Goal: Find specific page/section: Find specific page/section

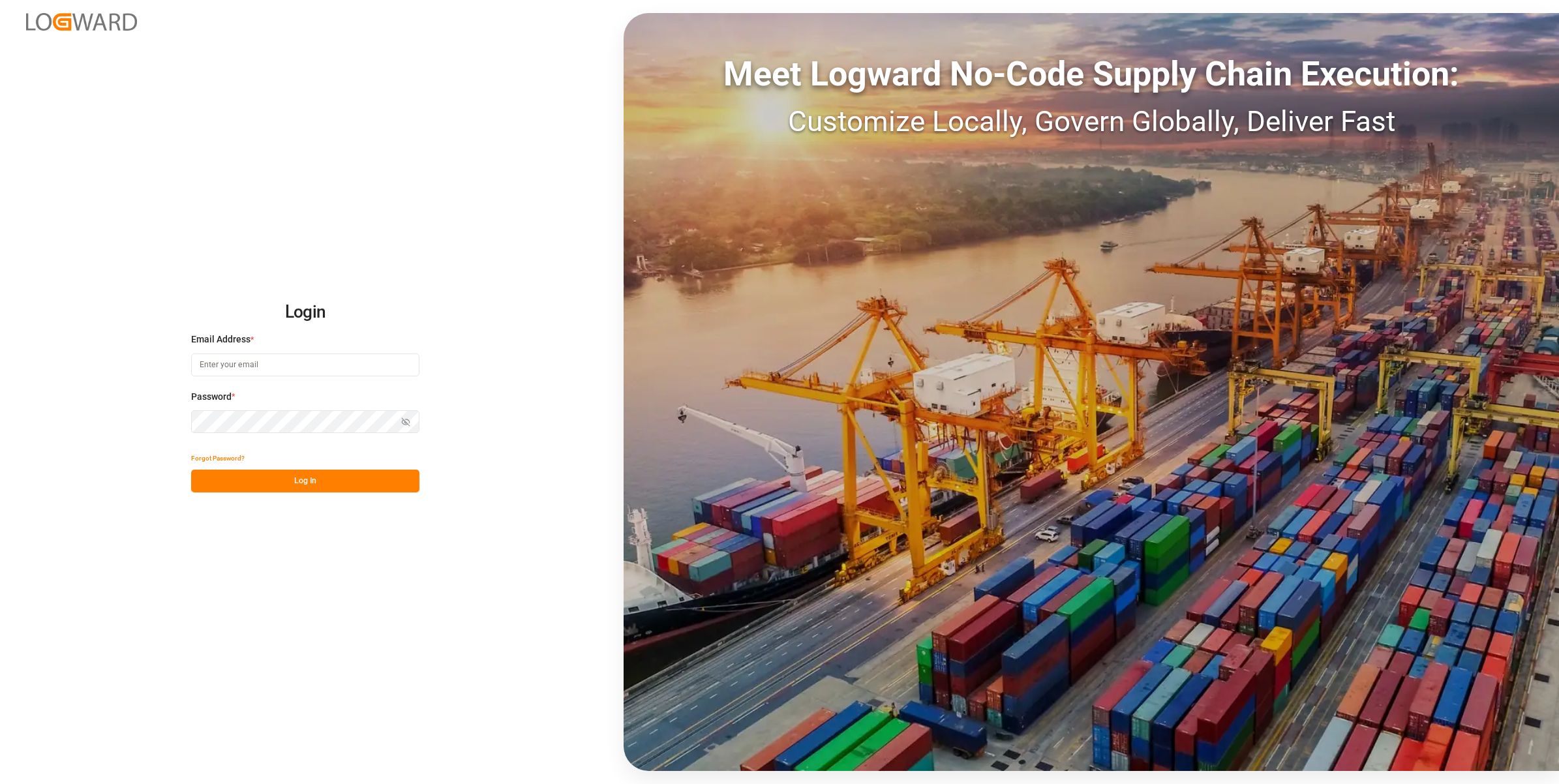
type input "[PERSON_NAME][EMAIL_ADDRESS][PERSON_NAME][DOMAIN_NAME]"
click at [327, 486] on button "Log In" at bounding box center [305, 481] width 228 height 23
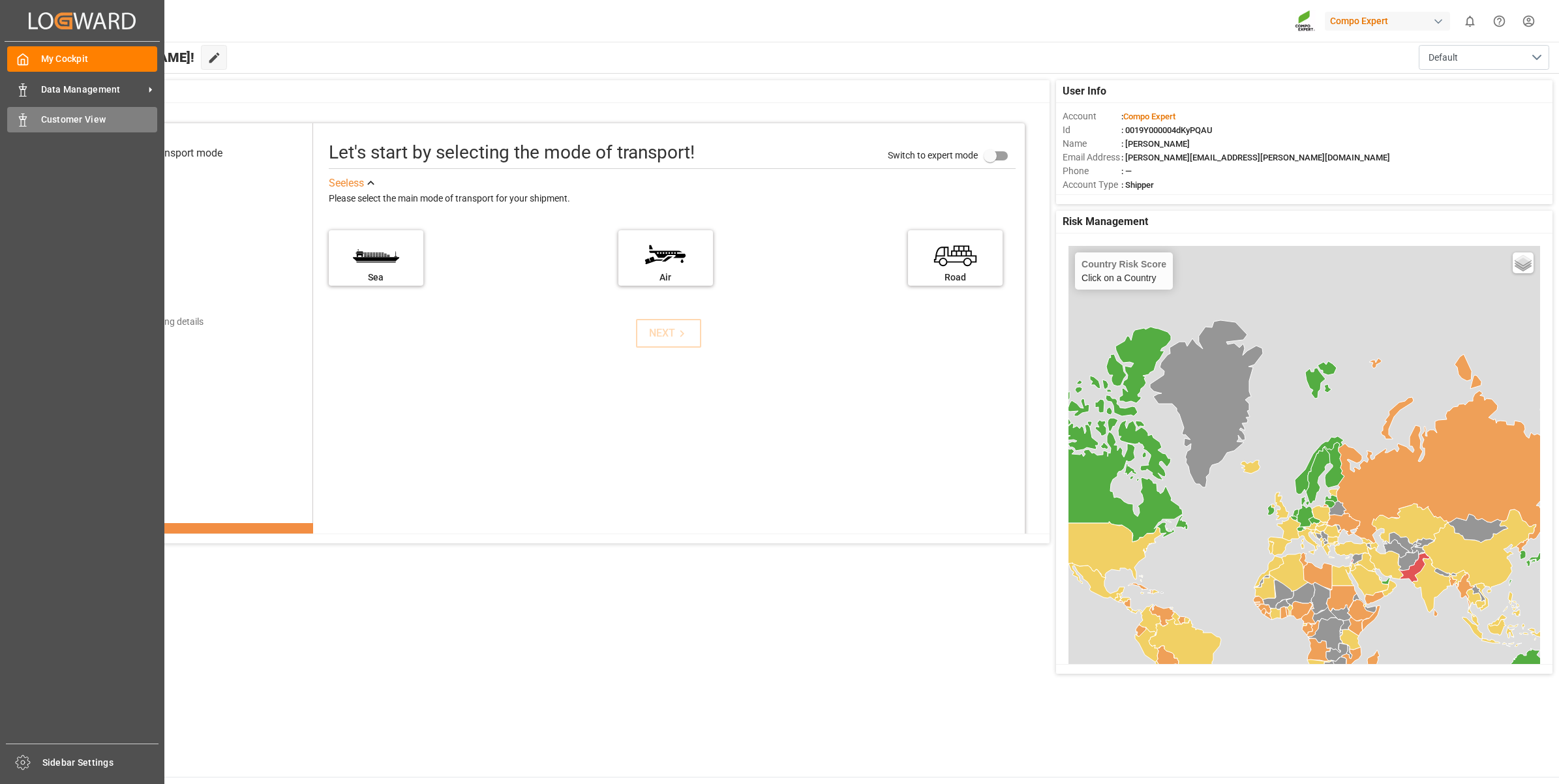
click at [83, 116] on span "Customer View" at bounding box center [99, 119] width 116 height 13
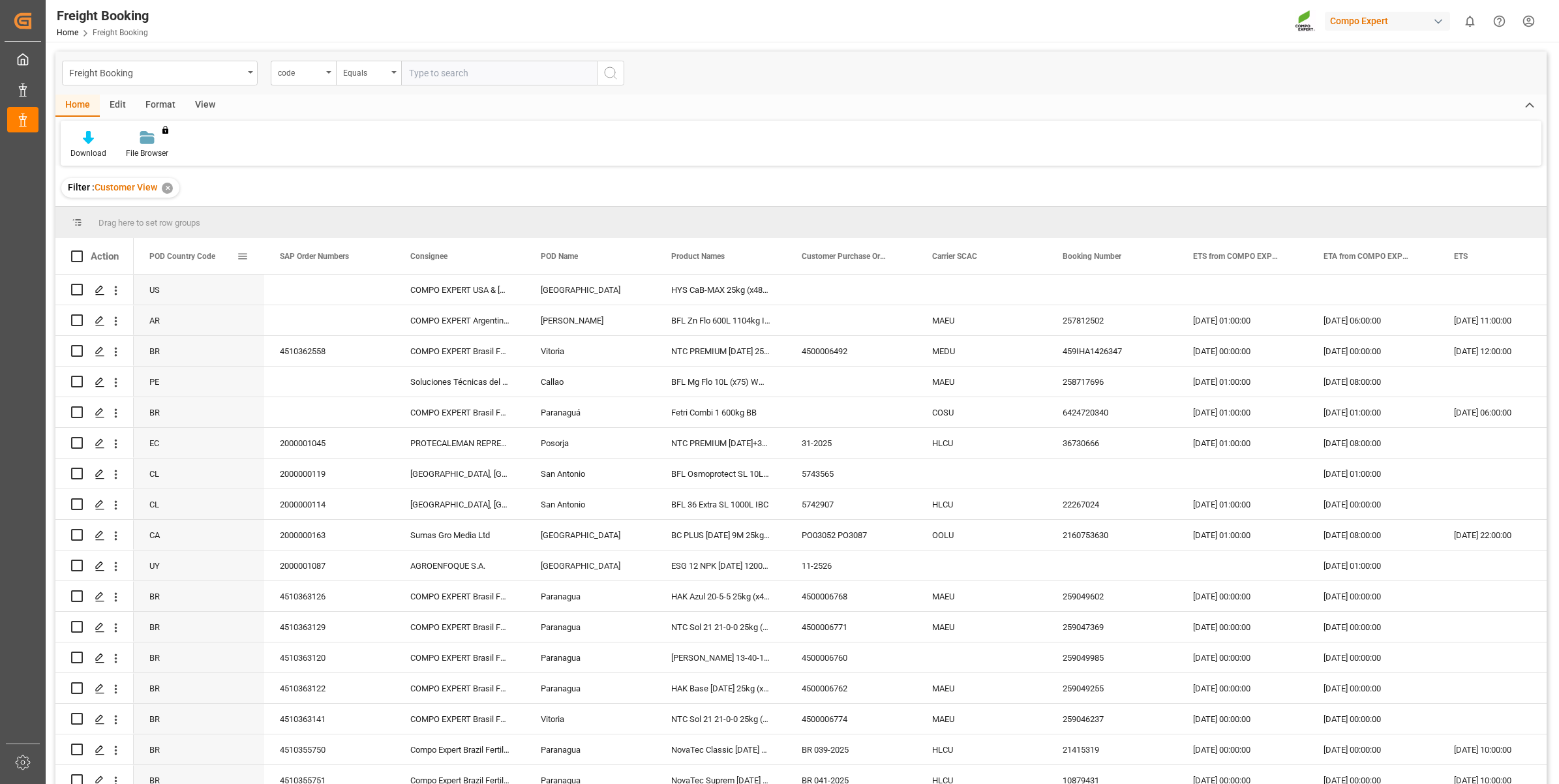
click at [203, 252] on span "POD Country Code" at bounding box center [182, 256] width 66 height 9
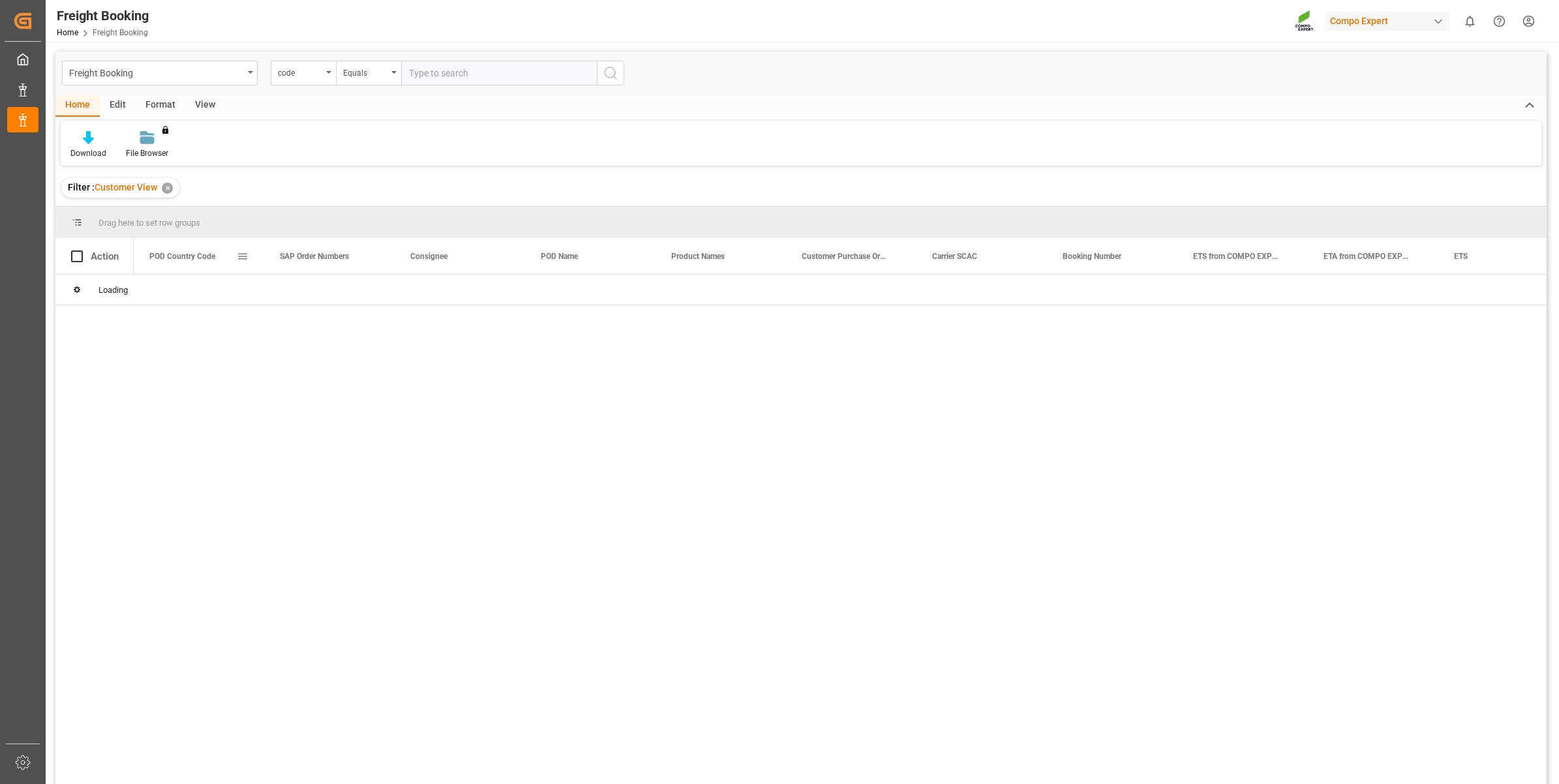
click at [242, 258] on span at bounding box center [242, 256] width 12 height 12
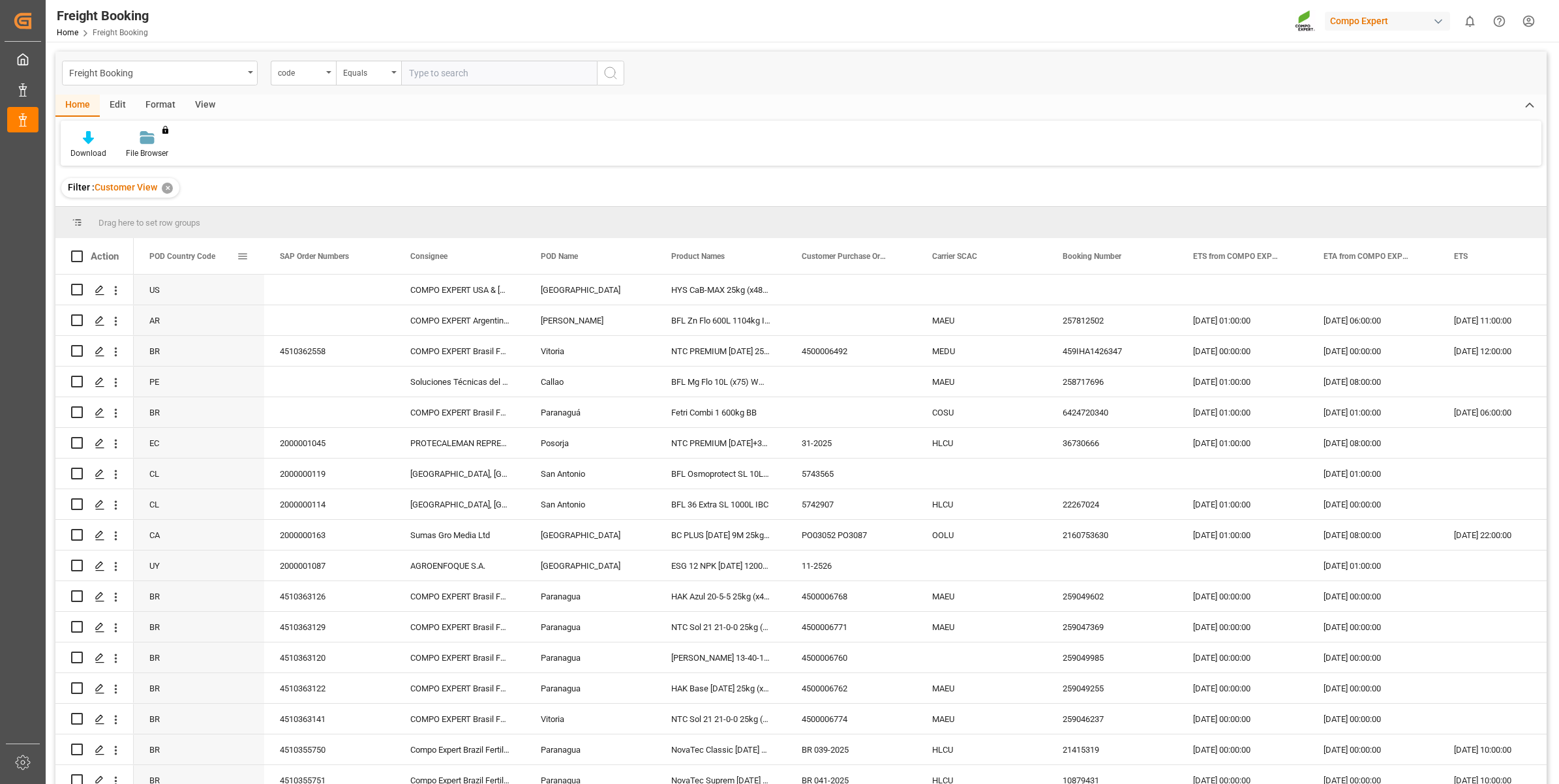
click at [239, 253] on span at bounding box center [242, 256] width 12 height 12
click at [321, 258] on span "filter" at bounding box center [315, 258] width 12 height 12
click at [275, 330] on input "Filter Value" at bounding box center [303, 327] width 128 height 26
type input "PE"
click at [320, 364] on button "Apply" at bounding box center [320, 367] width 24 height 13
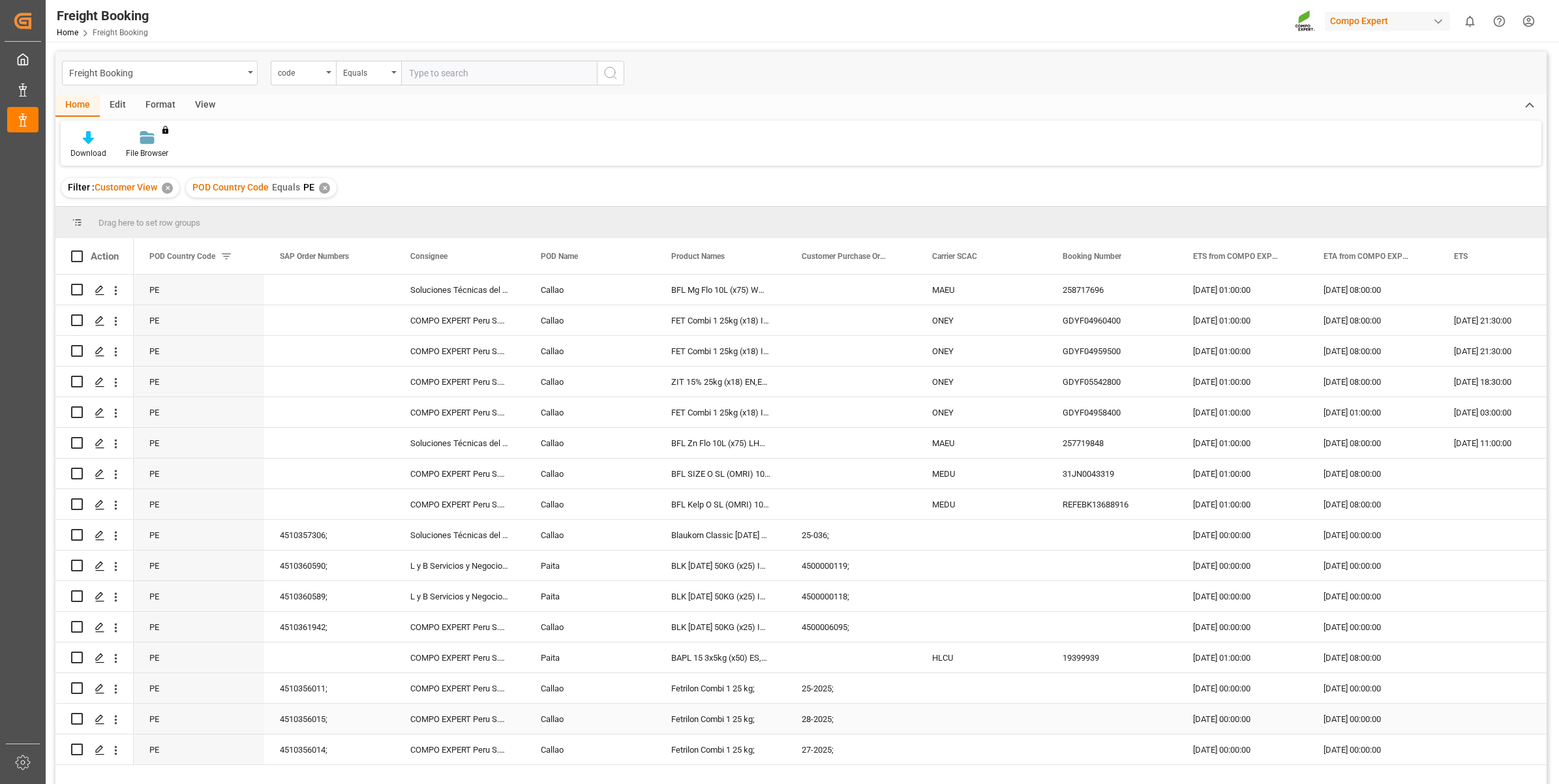
scroll to position [82, 0]
